Goal: Transaction & Acquisition: Obtain resource

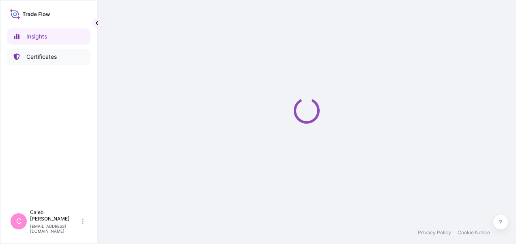
click at [50, 58] on p "Certificates" at bounding box center [41, 57] width 30 height 8
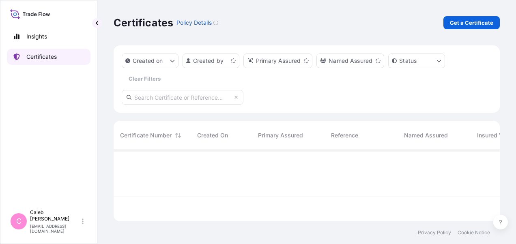
scroll to position [70, 380]
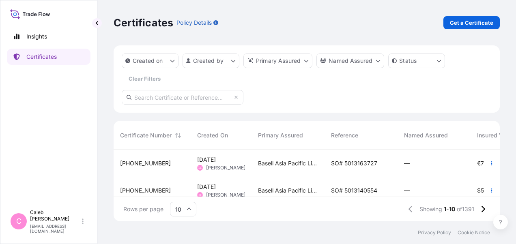
click at [301, 163] on span "Basell Asia Pacific Limited" at bounding box center [288, 164] width 60 height 8
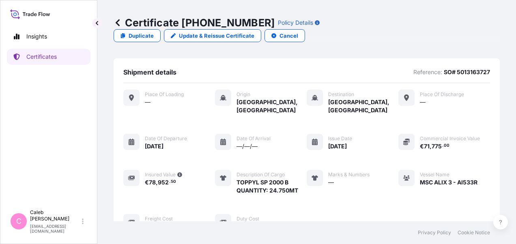
click at [328, 16] on div "Certificate [PHONE_NUMBER] Policy Details Duplicate Update & Reissue Certificat…" at bounding box center [307, 29] width 386 height 58
click at [161, 29] on link "Duplicate" at bounding box center [137, 35] width 47 height 13
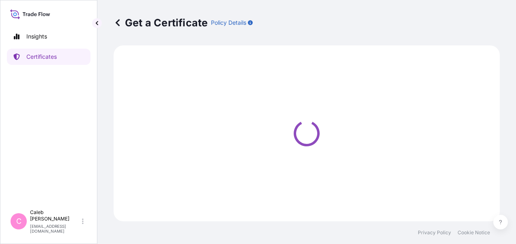
select select "Sea"
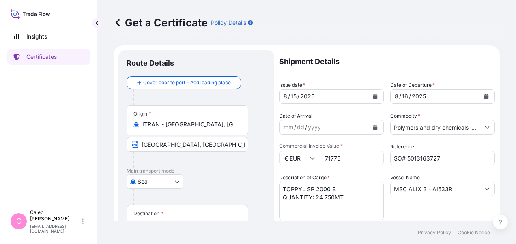
select select "32034"
click at [100, 156] on div "Get a Certificate Policy Details Route Details Cover door to port - Add loading…" at bounding box center [306, 111] width 419 height 222
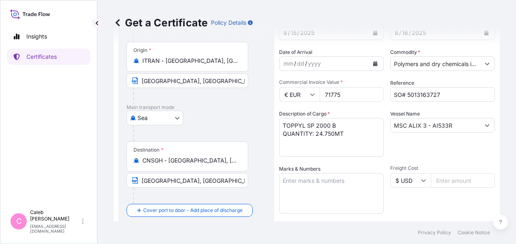
scroll to position [81, 0]
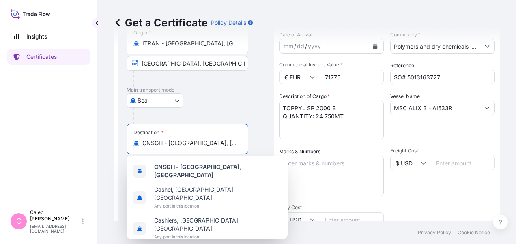
drag, startPoint x: 216, startPoint y: 145, endPoint x: 126, endPoint y: 141, distance: 89.4
click at [127, 141] on div "Destination * CNSGH - [GEOGRAPHIC_DATA], [GEOGRAPHIC_DATA]" at bounding box center [188, 139] width 122 height 30
paste input "[GEOGRAPHIC_DATA]-[GEOGRAPHIC_DATA]"
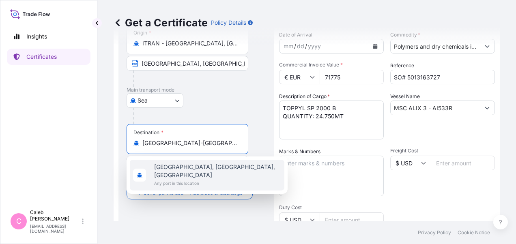
click at [175, 144] on input "[GEOGRAPHIC_DATA]-[GEOGRAPHIC_DATA]" at bounding box center [190, 143] width 96 height 8
click at [210, 143] on input "[GEOGRAPHIC_DATA], [GEOGRAPHIC_DATA]" at bounding box center [190, 143] width 96 height 8
click at [210, 167] on span "[GEOGRAPHIC_DATA], [GEOGRAPHIC_DATA], [GEOGRAPHIC_DATA]" at bounding box center [217, 171] width 127 height 16
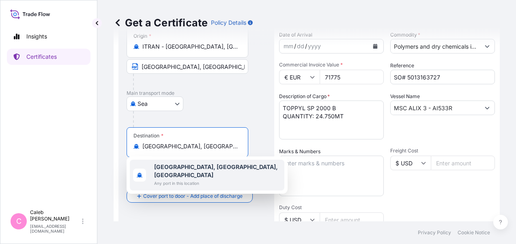
scroll to position [84, 0]
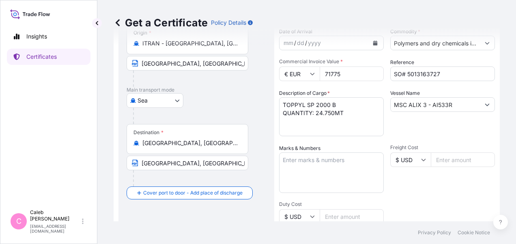
click at [115, 189] on form "Route Details Reset Route Details Cover door to port - Add loading place Place …" at bounding box center [307, 201] width 386 height 481
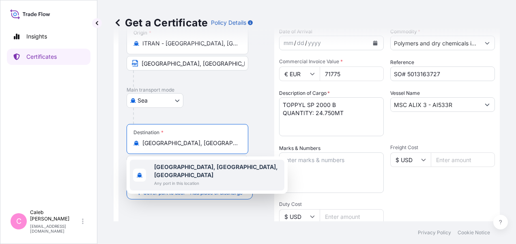
drag, startPoint x: 231, startPoint y: 145, endPoint x: 142, endPoint y: 146, distance: 89.3
click at [142, 146] on div "[GEOGRAPHIC_DATA], [GEOGRAPHIC_DATA], [GEOGRAPHIC_DATA]" at bounding box center [188, 143] width 108 height 8
paste input "[GEOGRAPHIC_DATA]"
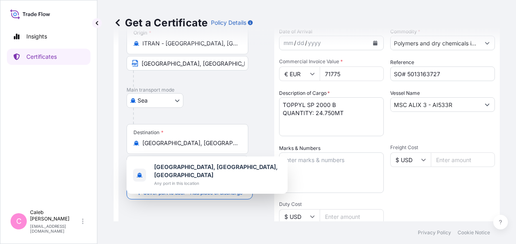
click at [116, 160] on form "Route Details Reset Route Details Cover door to port - Add loading place Place …" at bounding box center [307, 201] width 386 height 481
drag, startPoint x: 232, startPoint y: 145, endPoint x: 131, endPoint y: 142, distance: 101.5
click at [132, 142] on div "Destination * [GEOGRAPHIC_DATA], [GEOGRAPHIC_DATA], [GEOGRAPHIC_DATA]" at bounding box center [188, 139] width 122 height 30
paste input "URABAYA"
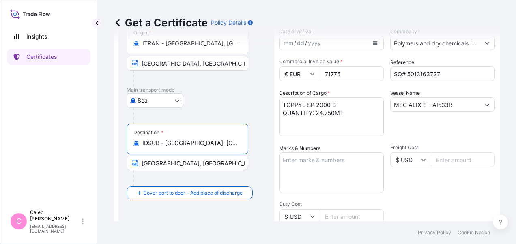
type input "IDSUB - [GEOGRAPHIC_DATA], [GEOGRAPHIC_DATA]"
click at [110, 173] on div "Get a Certificate Policy Details Route Details Reset Route Details Cover door t…" at bounding box center [306, 111] width 419 height 222
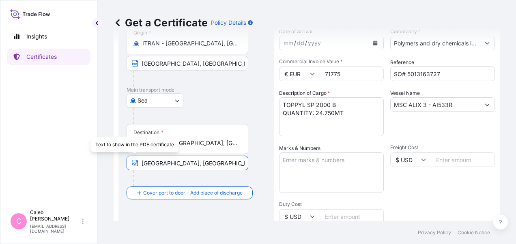
drag, startPoint x: 196, startPoint y: 164, endPoint x: 127, endPoint y: 161, distance: 68.6
click at [128, 161] on input "[GEOGRAPHIC_DATA], [GEOGRAPHIC_DATA]" at bounding box center [188, 163] width 122 height 15
paste input "[GEOGRAPHIC_DATA], [GEOGRAPHIC_DATA]-[GEOGRAPHIC_DATA]"
type input "[GEOGRAPHIC_DATA], [GEOGRAPHIC_DATA]-[GEOGRAPHIC_DATA]"
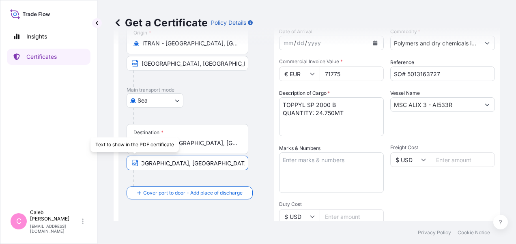
click at [222, 104] on div "[GEOGRAPHIC_DATA]" at bounding box center [197, 100] width 140 height 15
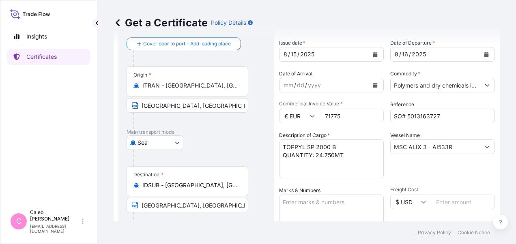
scroll to position [3, 0]
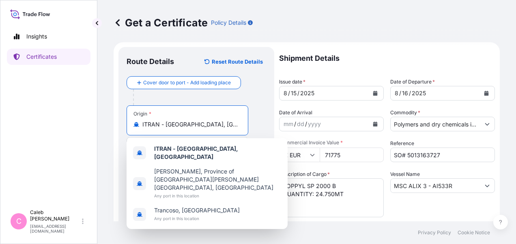
drag, startPoint x: 205, startPoint y: 127, endPoint x: 130, endPoint y: 127, distance: 75.1
click at [130, 127] on div "Origin * ITRAN - [GEOGRAPHIC_DATA], [GEOGRAPHIC_DATA]" at bounding box center [188, 121] width 122 height 30
paste input "LAEM CHABANG, [GEOGRAPHIC_DATA]"
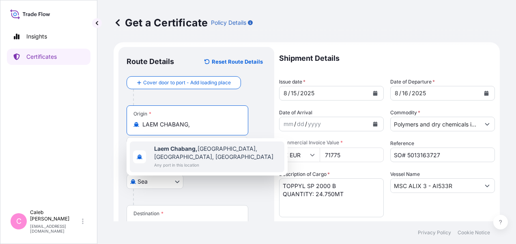
click at [207, 154] on span "Laem Chabang, [GEOGRAPHIC_DATA], [GEOGRAPHIC_DATA], [GEOGRAPHIC_DATA]" at bounding box center [217, 153] width 127 height 16
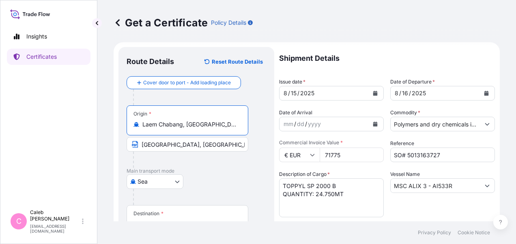
type input "Laem Chabang, [GEOGRAPHIC_DATA], [GEOGRAPHIC_DATA], [GEOGRAPHIC_DATA]"
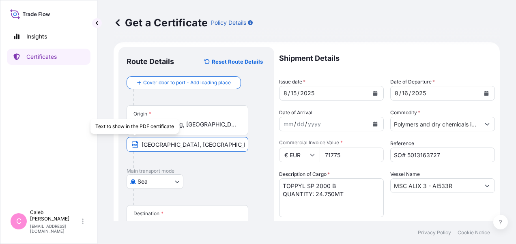
drag, startPoint x: 196, startPoint y: 145, endPoint x: 128, endPoint y: 145, distance: 67.4
click at [128, 145] on input "[GEOGRAPHIC_DATA], [GEOGRAPHIC_DATA]" at bounding box center [188, 144] width 122 height 15
paste input "LAEM CHABANG, [GEOGRAPHIC_DATA]"
type input "LAEM CHABANG, [GEOGRAPHIC_DATA]"
click at [236, 177] on div "[GEOGRAPHIC_DATA]" at bounding box center [197, 182] width 140 height 15
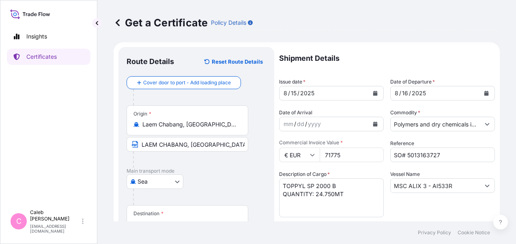
copy icon
drag, startPoint x: 141, startPoint y: 123, endPoint x: 263, endPoint y: 125, distance: 121.8
click at [263, 125] on div "Origin * [GEOGRAPHIC_DATA], [GEOGRAPHIC_DATA], [GEOGRAPHIC_DATA], [GEOGRAPHIC_D…" at bounding box center [197, 137] width 140 height 63
drag, startPoint x: 263, startPoint y: 125, endPoint x: 221, endPoint y: 126, distance: 41.8
click at [221, 126] on input "Laem Chabang, [GEOGRAPHIC_DATA], [GEOGRAPHIC_DATA], [GEOGRAPHIC_DATA]" at bounding box center [190, 125] width 96 height 8
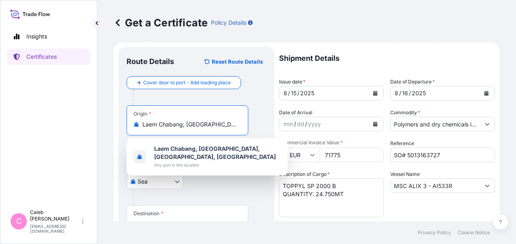
click at [253, 98] on div at bounding box center [199, 97] width 133 height 16
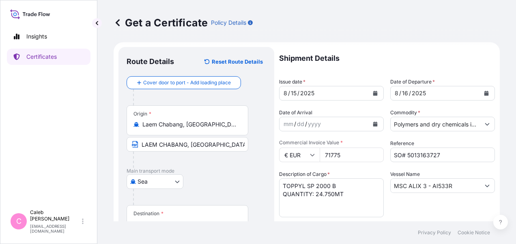
click at [480, 96] on button "Calendar" at bounding box center [486, 93] width 13 height 13
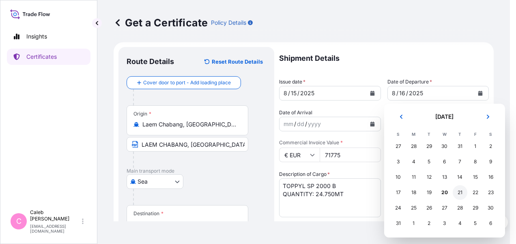
click at [461, 192] on div "21" at bounding box center [460, 193] width 15 height 15
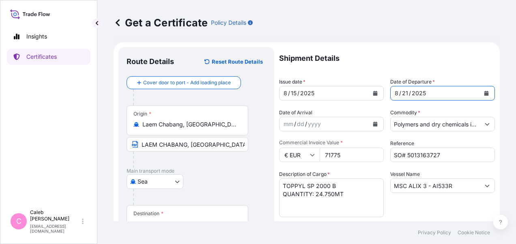
click at [374, 93] on icon "Calendar" at bounding box center [375, 93] width 5 height 5
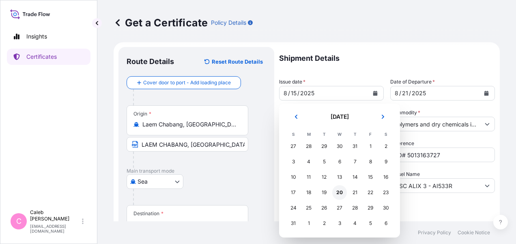
click at [339, 194] on div "20" at bounding box center [339, 193] width 15 height 15
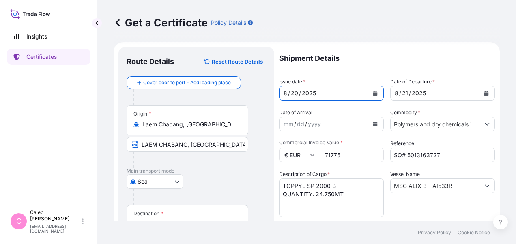
click at [313, 155] on icon at bounding box center [312, 155] width 5 height 5
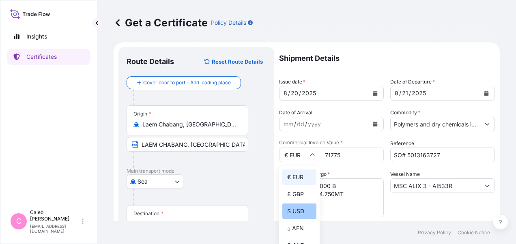
click at [301, 210] on div "$ USD" at bounding box center [300, 211] width 34 height 15
type input "$ USD"
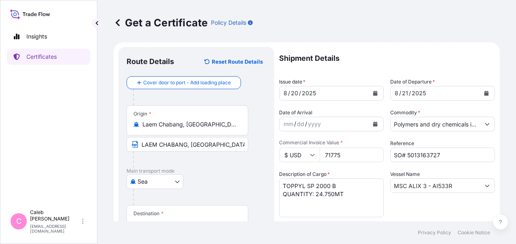
drag, startPoint x: 347, startPoint y: 155, endPoint x: 315, endPoint y: 149, distance: 33.0
click at [315, 149] on div "$ USD 71775" at bounding box center [331, 155] width 105 height 15
paste input "18020.00"
type input "18020.00"
click at [358, 174] on div "Description of Cargo * TOPPYL SP 2000 B QUANTITY: 24.750MT" at bounding box center [331, 194] width 105 height 47
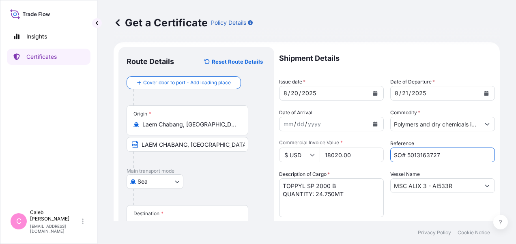
drag, startPoint x: 436, startPoint y: 154, endPoint x: 404, endPoint y: 153, distance: 32.1
click at [404, 153] on input "SO# 5013163727" at bounding box center [443, 155] width 105 height 15
paste input "204953"
type input "SO# 5013204953"
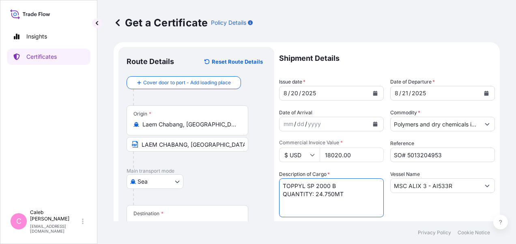
drag, startPoint x: 338, startPoint y: 186, endPoint x: 282, endPoint y: 184, distance: 56.0
click at [283, 184] on textarea "TOPPYL SP 2000 B QUANTITY: 24.750MT" at bounding box center [331, 198] width 105 height 39
paste textarea "17.000 MTS OF POLYPROPYLENE MOPLEN RP242G"
drag, startPoint x: 324, startPoint y: 184, endPoint x: 281, endPoint y: 184, distance: 43.4
click at [281, 184] on textarea "TOPPYL SP 2000 B QUANTITY: 24.750MT" at bounding box center [331, 198] width 105 height 39
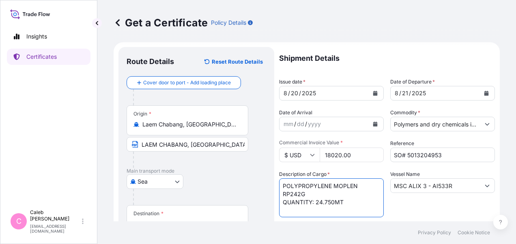
drag, startPoint x: 347, startPoint y: 201, endPoint x: 317, endPoint y: 201, distance: 30.0
click at [317, 201] on textarea "TOPPYL SP 2000 B QUANTITY: 24.750MT" at bounding box center [331, 198] width 105 height 39
paste textarea "17.000 MTS OF"
click at [284, 194] on textarea "TOPPYL SP 2000 B QUANTITY: 24.750MT" at bounding box center [331, 198] width 105 height 39
type textarea "POLYPROPYLENE MOPLEN RP242G QUANTITY: 17.000 MTS"
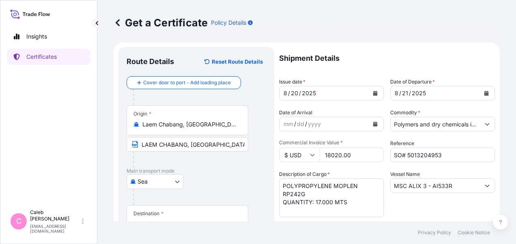
click at [404, 213] on div "Vessel Name MSC ALIX 3 - AI533R" at bounding box center [443, 194] width 105 height 47
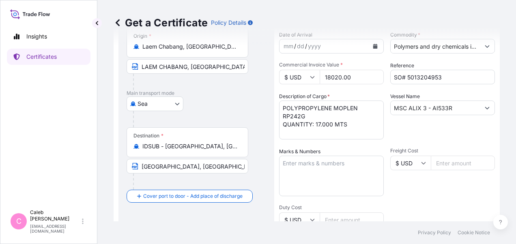
scroll to position [84, 0]
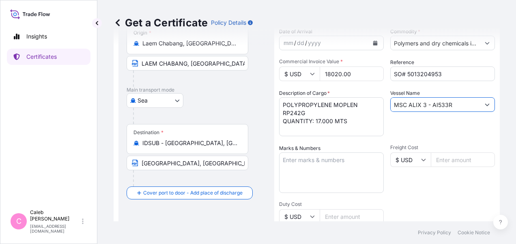
drag, startPoint x: 426, startPoint y: 104, endPoint x: 387, endPoint y: 105, distance: 39.4
click at [387, 105] on div "Shipment Details Issue date * [DATE] Date of Departure * [DATE] Date of Arrival…" at bounding box center [387, 190] width 216 height 449
paste input "17.000 MTS OF"
drag, startPoint x: 438, startPoint y: 106, endPoint x: 384, endPoint y: 102, distance: 53.7
click at [384, 102] on div "Shipment Details Issue date * [DATE] Date of Departure * [DATE] Date of Arrival…" at bounding box center [387, 190] width 216 height 449
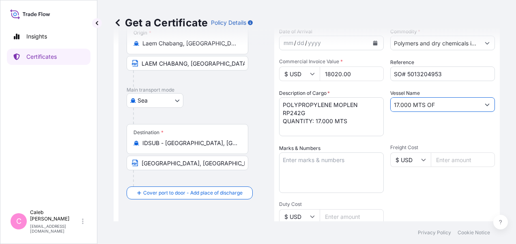
paste input "WAN HAI 358 0004W"
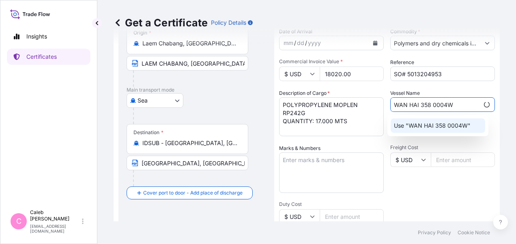
click at [462, 123] on p "Use "WAN HAI 358 0004W"" at bounding box center [432, 126] width 77 height 8
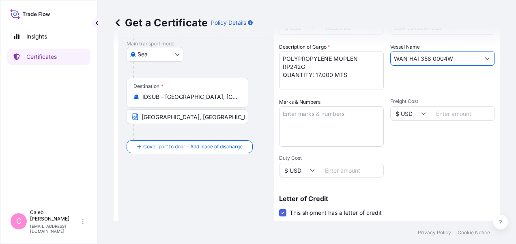
scroll to position [166, 0]
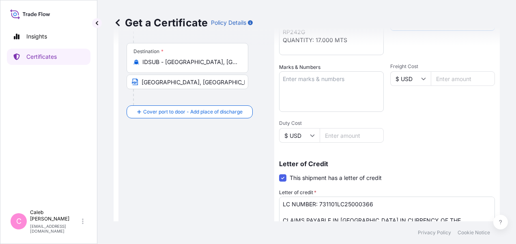
type input "WAN HAI 358 0004W"
click at [313, 88] on textarea "Marks & Numbers" at bounding box center [331, 91] width 105 height 41
paste textarea "MADE IN [GEOGRAPHIC_DATA]"
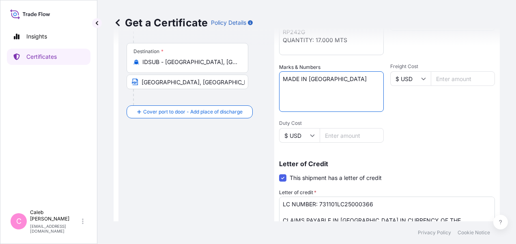
scroll to position [206, 0]
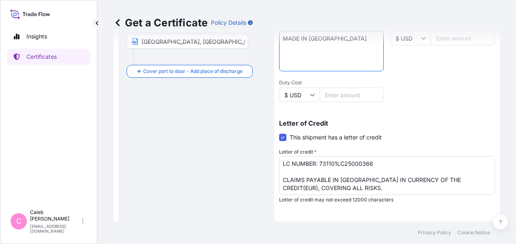
type textarea "MADE IN [GEOGRAPHIC_DATA]"
click at [140, 117] on div "Route Details Reset Route Details Cover door to port - Add loading place Place …" at bounding box center [197, 79] width 140 height 455
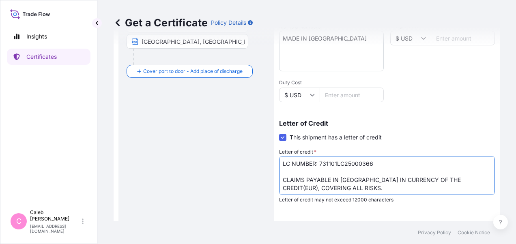
drag, startPoint x: 319, startPoint y: 162, endPoint x: 377, endPoint y: 162, distance: 58.1
click at [377, 162] on textarea "LC NUMBER: 731101LC25000366 CLAIMS PAYABLE IN [GEOGRAPHIC_DATA] IN CURRENCY OF …" at bounding box center [387, 175] width 216 height 39
paste textarea "DPCSBA13708"
click at [171, 156] on div "Route Details Reset Route Details Cover door to port - Add loading place Place …" at bounding box center [197, 79] width 140 height 455
click at [304, 167] on textarea "LC NUMBER: 731101LC25000366 CLAIMS PAYABLE IN [GEOGRAPHIC_DATA] IN CURRENCY OF …" at bounding box center [387, 175] width 216 height 39
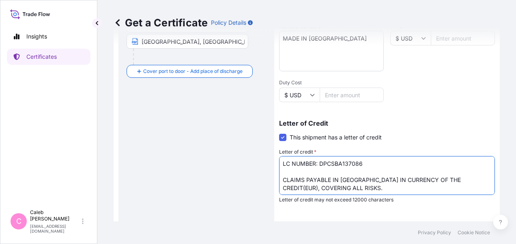
drag, startPoint x: 315, startPoint y: 163, endPoint x: 279, endPoint y: 163, distance: 35.3
click at [279, 163] on textarea "LC NUMBER: 731101LC25000366 CLAIMS PAYABLE IN [GEOGRAPHIC_DATA] IN CURRENCY OF …" at bounding box center [387, 175] width 216 height 39
paste textarea "CREDIT"
click at [224, 164] on div "Route Details Reset Route Details Cover door to port - Add loading place Place …" at bounding box center [197, 79] width 140 height 455
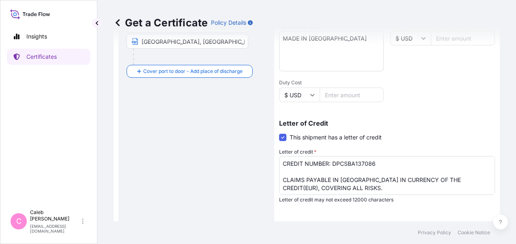
click at [71, 169] on div "Insights Certificates" at bounding box center [49, 113] width 84 height 185
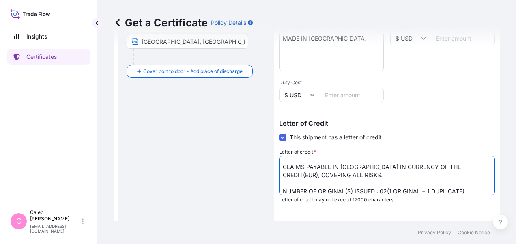
scroll to position [17, 0]
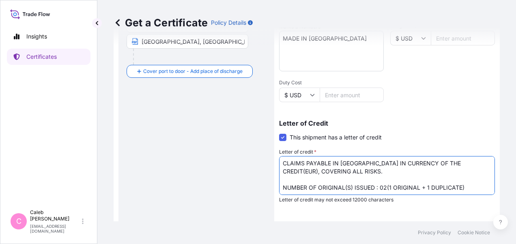
drag, startPoint x: 283, startPoint y: 180, endPoint x: 344, endPoint y: 175, distance: 62.0
click at [344, 175] on textarea "LC NUMBER: 731101LC25000366 CLAIMS PAYABLE IN [GEOGRAPHIC_DATA] IN CURRENCY OF …" at bounding box center [387, 175] width 216 height 39
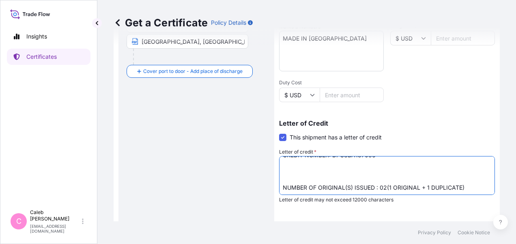
paste textarea "MARINE INSURANCE CERTIFICATE COVERING ALL RISKS INCLUDING INSTITUTE CARGO CLAUS…"
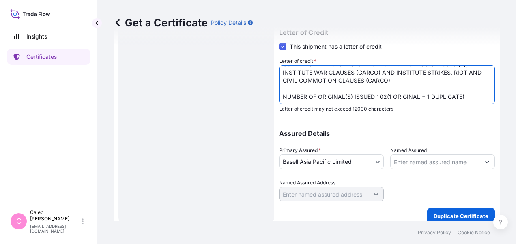
scroll to position [304, 0]
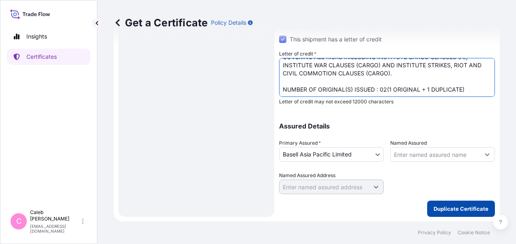
type textarea "CREDIT NUMBER: DPCSBA137086 MARINE INSURANCE CERTIFICATE COVERING ALL RISKS INC…"
click at [450, 209] on p "Duplicate Certificate" at bounding box center [461, 209] width 55 height 8
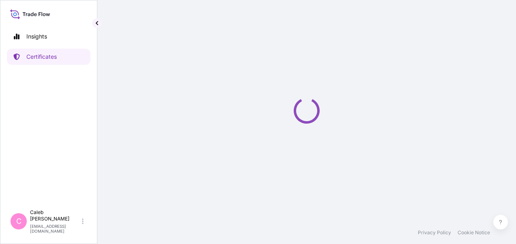
click at [114, 127] on div "Loading" at bounding box center [307, 111] width 386 height 222
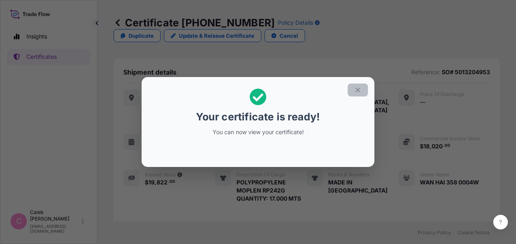
click at [360, 88] on icon "button" at bounding box center [357, 89] width 7 height 7
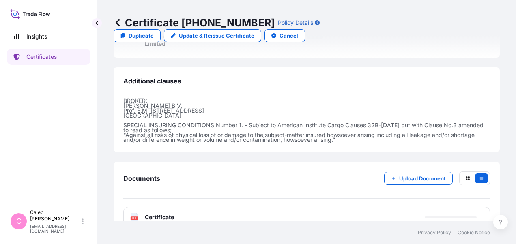
scroll to position [371, 0]
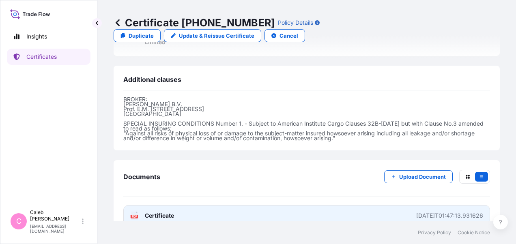
click at [164, 212] on span "Certificate" at bounding box center [159, 216] width 29 height 8
click at [168, 212] on span "Certificate" at bounding box center [159, 216] width 29 height 8
